Goal: Transaction & Acquisition: Book appointment/travel/reservation

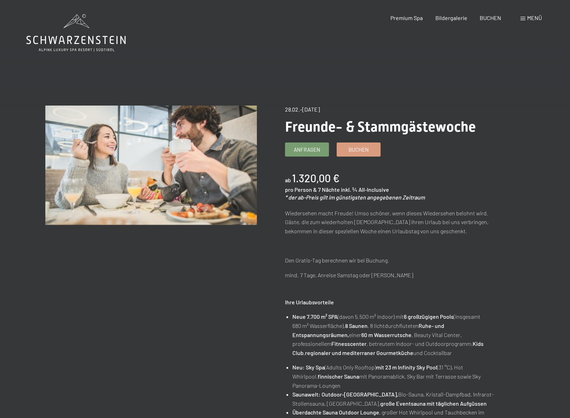
click at [315, 44] on main "Angebot wechseln (8 / 15) 28.02.–08.03.2026 Freunde- & Stammgästewoche Anfragen…" at bounding box center [285, 361] width 570 height 723
click at [63, 33] on icon at bounding box center [75, 33] width 99 height 38
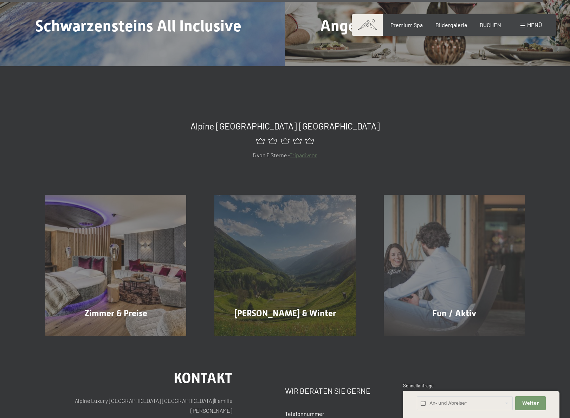
scroll to position [3648, 0]
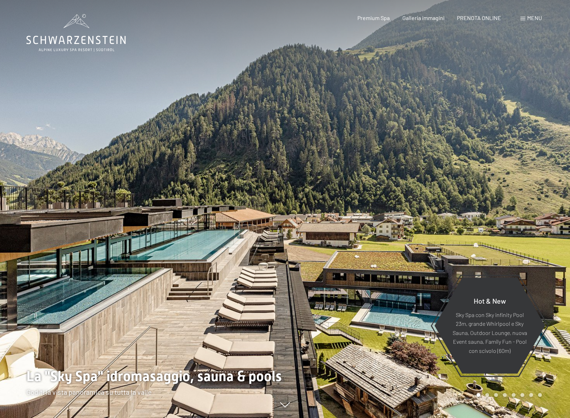
click at [524, 17] on span at bounding box center [523, 19] width 5 height 4
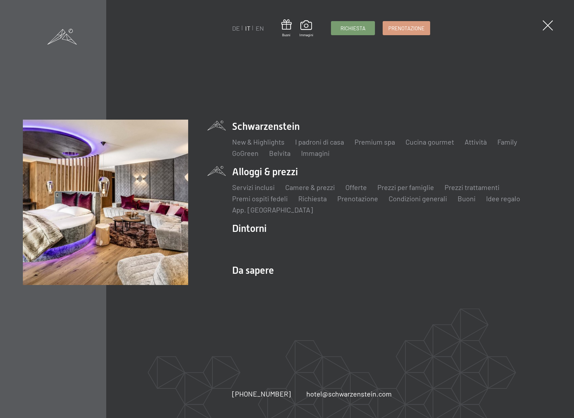
drag, startPoint x: 253, startPoint y: 171, endPoint x: 287, endPoint y: 211, distance: 52.8
click at [287, 211] on li "Alloggi & prezzi Servizi inclusi Camere & prezzi Lista Offerte Lista Prezzi per…" at bounding box center [391, 190] width 319 height 50
click at [360, 187] on link "Offerte" at bounding box center [355, 187] width 21 height 8
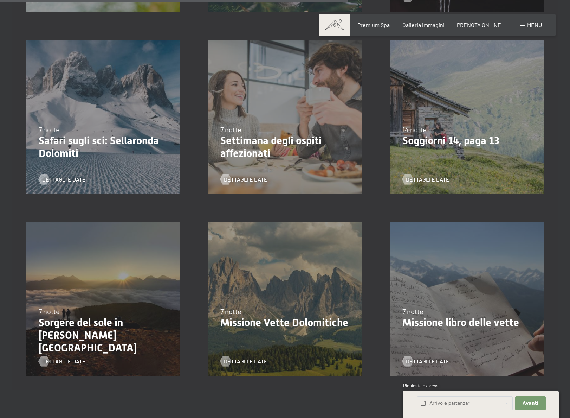
scroll to position [760, 0]
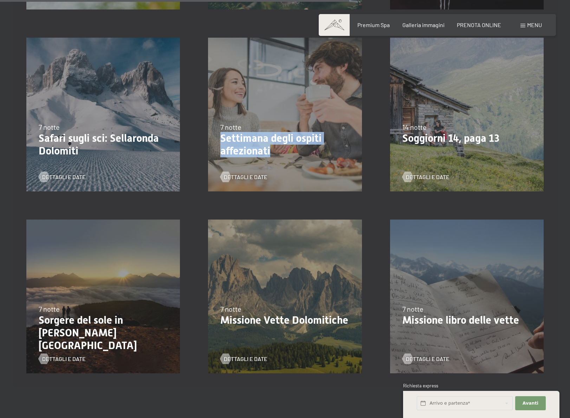
drag, startPoint x: 220, startPoint y: 137, endPoint x: 269, endPoint y: 149, distance: 50.2
click at [269, 149] on p "Settimana degli ospiti affezionati" at bounding box center [284, 144] width 129 height 25
copy p "Settimana degli ospiti affezionati"
